Goal: Navigation & Orientation: Locate item on page

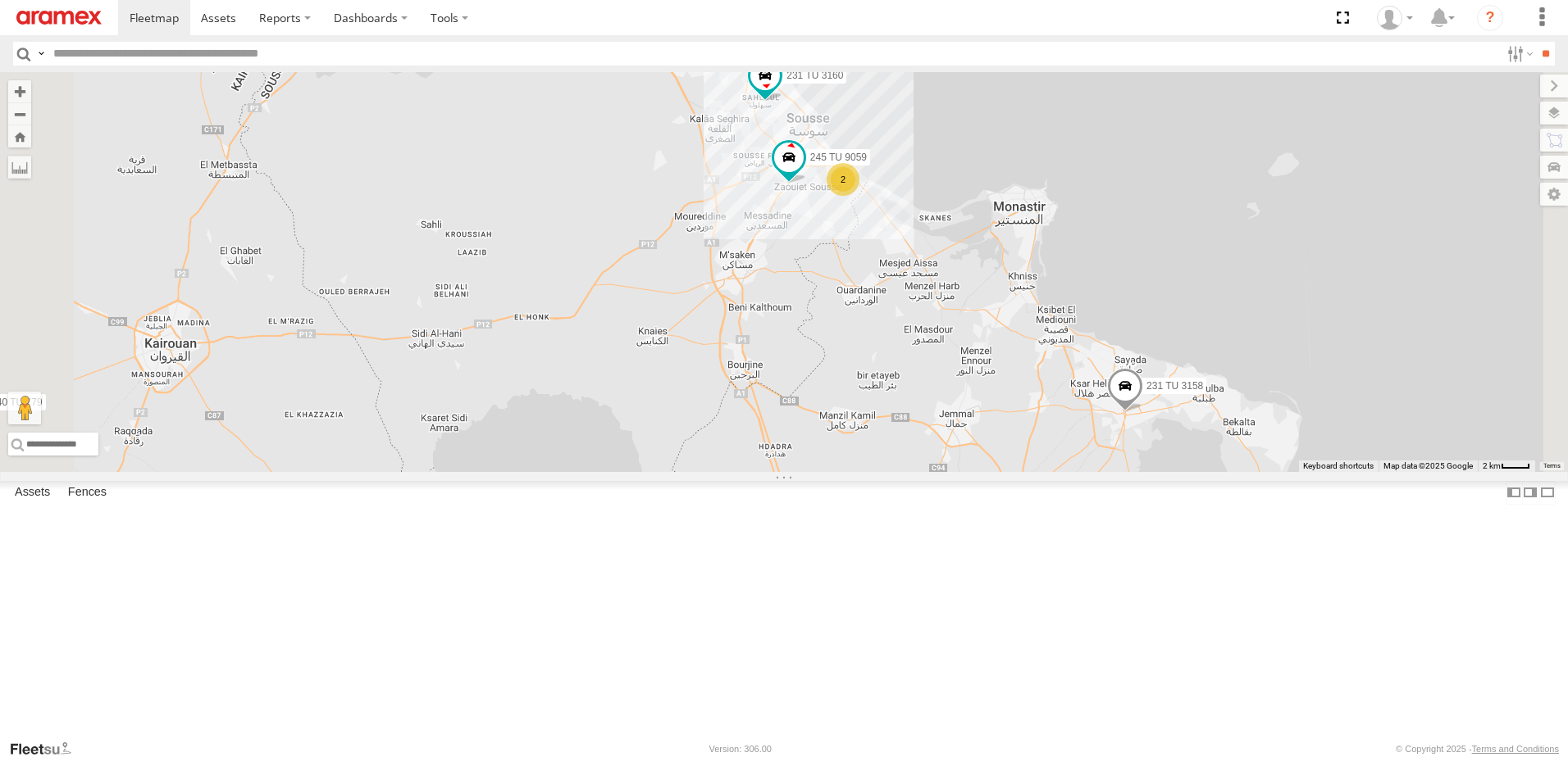
drag, startPoint x: 978, startPoint y: 308, endPoint x: 983, endPoint y: 359, distance: 51.2
click at [983, 359] on div "234 TU 2630 245 TU 9061 231 TU 3160 245 TU 9062 245 TU 9060 240 TU 779 247 TU 9…" at bounding box center [784, 272] width 1568 height 400
click at [927, 363] on div "234 TU 2630 245 TU 9061 231 TU 3160 245 TU 9062 245 TU 9060 240 TU 779 247 TU 9…" at bounding box center [784, 272] width 1568 height 400
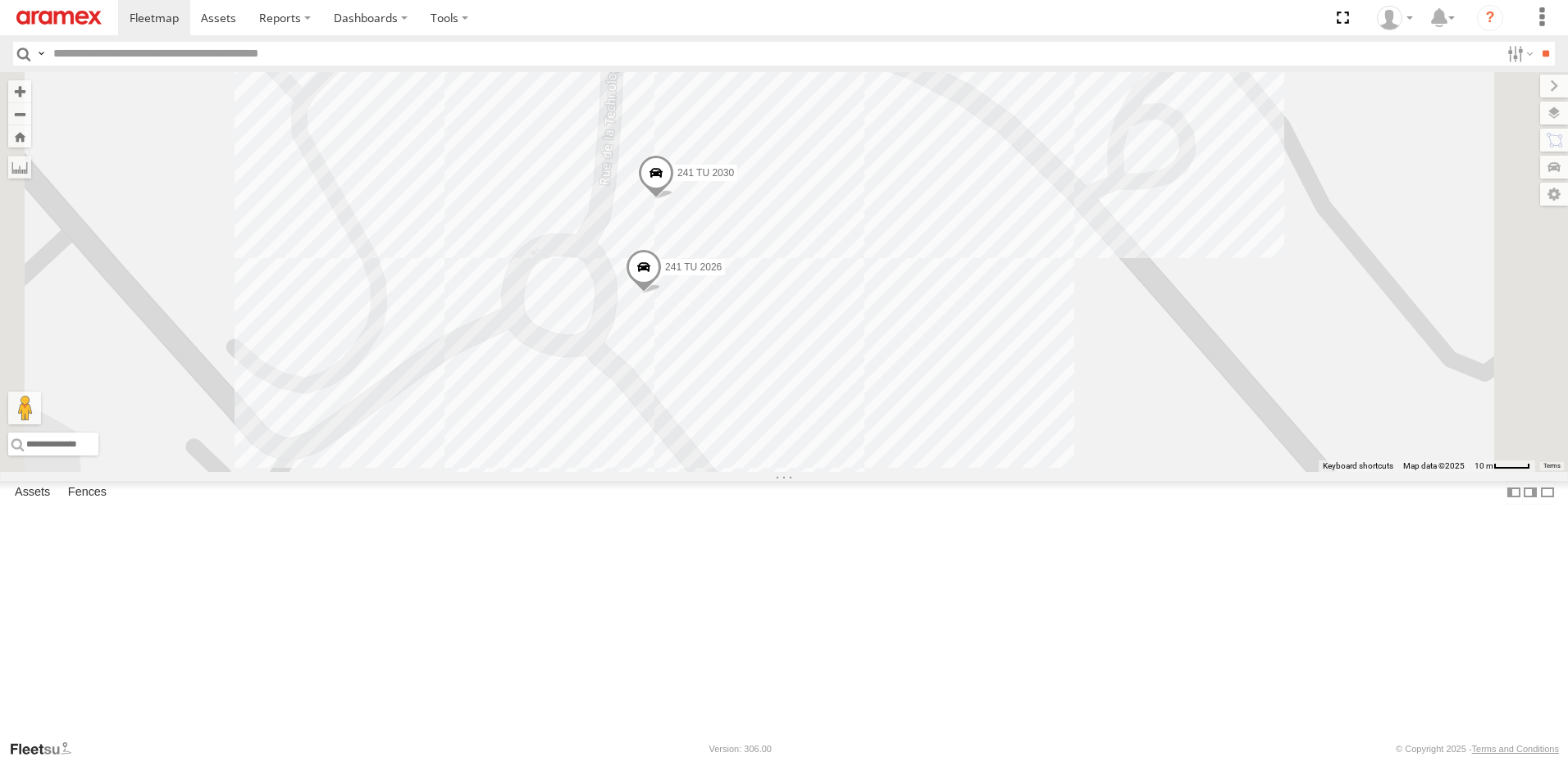
drag, startPoint x: 953, startPoint y: 207, endPoint x: 1028, endPoint y: 437, distance: 241.9
click at [1028, 437] on div "234 TU 2630 245 TU 9061 231 TU 3160 245 TU 9062 245 TU 9060 240 TU 779 247 TU 9…" at bounding box center [784, 272] width 1568 height 400
click at [1418, 472] on div "234 TU 2630 245 TU 9061 231 TU 3160 245 TU 9062 245 TU 9060 240 TU 779 247 TU 9…" at bounding box center [784, 272] width 1568 height 400
click at [1555, 114] on label at bounding box center [1538, 113] width 60 height 23
click at [0, 0] on span "Overlays" at bounding box center [0, 0] width 0 height 0
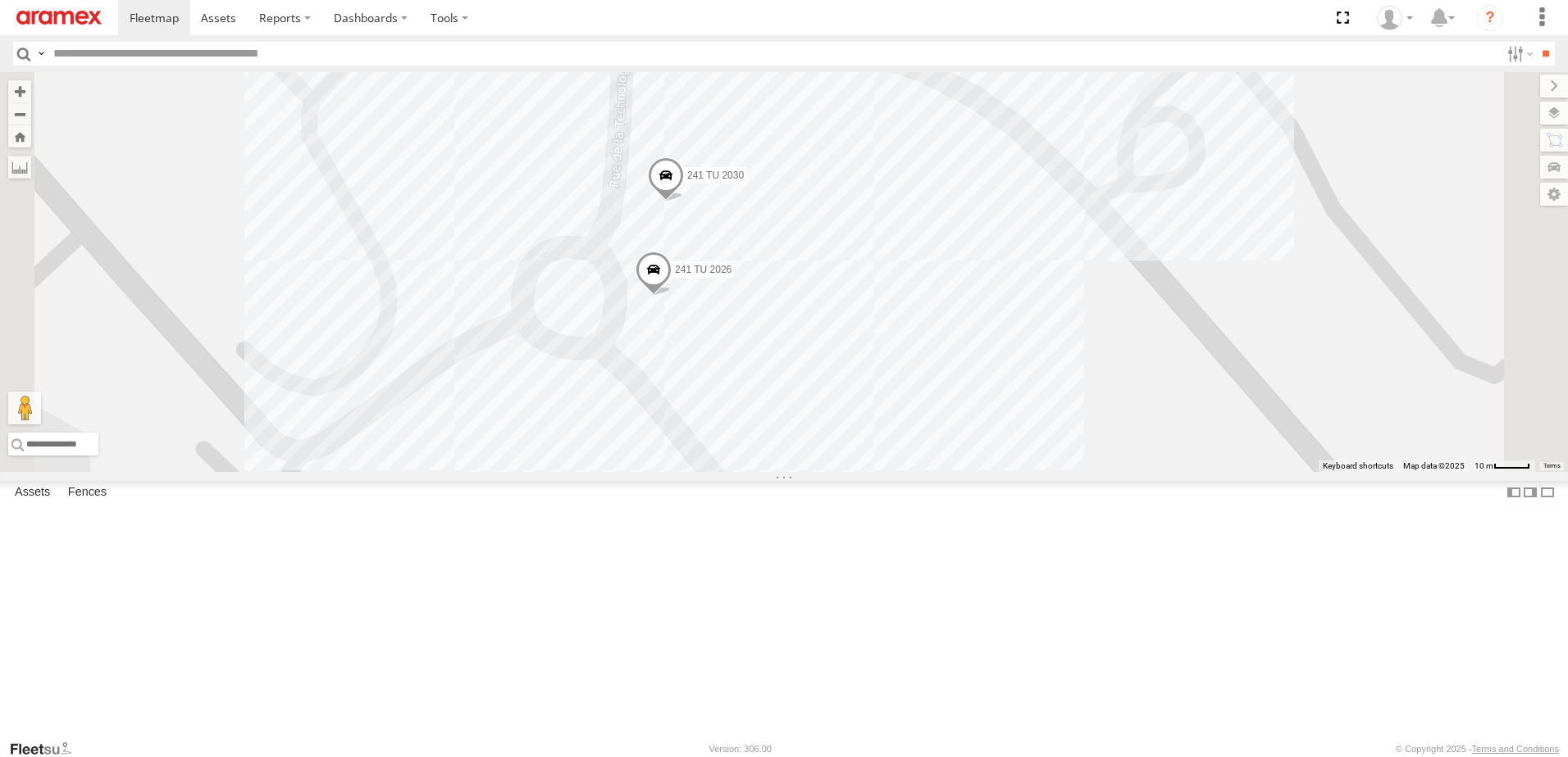
click at [0, 0] on span "Basemaps" at bounding box center [0, 0] width 0 height 0
click at [0, 0] on span "Traffic" at bounding box center [0, 0] width 0 height 0
click at [0, 0] on span "Transit" at bounding box center [0, 0] width 0 height 0
click at [1253, 179] on div "234 TU 2630 245 TU 9061 231 TU 3160 245 TU 9062 245 TU 9060 240 TU 779 247 TU 9…" at bounding box center [784, 272] width 1568 height 400
click at [0, 0] on span "Vicroads ([GEOGRAPHIC_DATA])" at bounding box center [0, 0] width 0 height 0
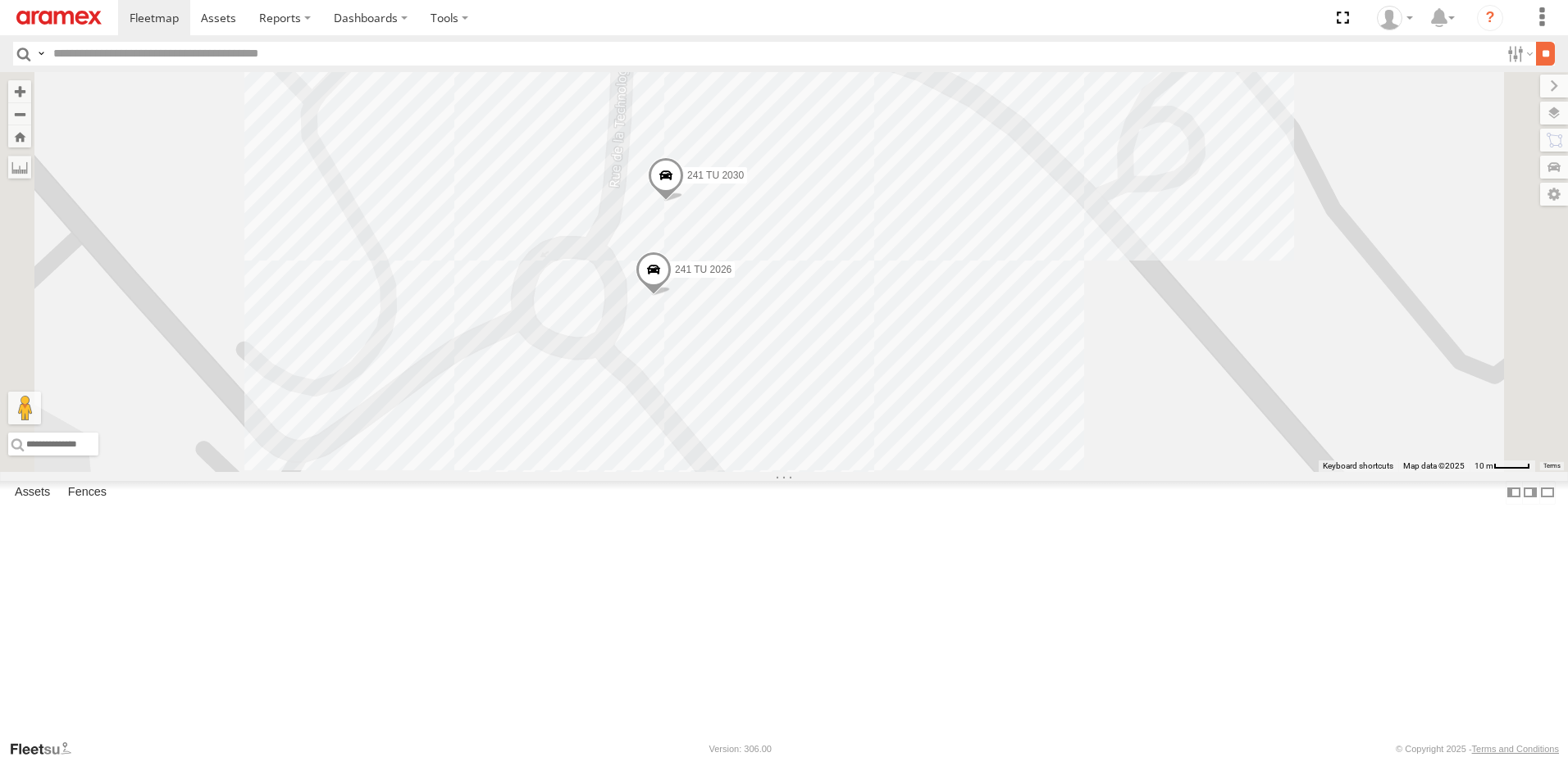
click at [1540, 43] on input "**" at bounding box center [1545, 53] width 19 height 24
click at [1513, 86] on label at bounding box center [1541, 86] width 55 height 23
